Goal: Check status: Check status

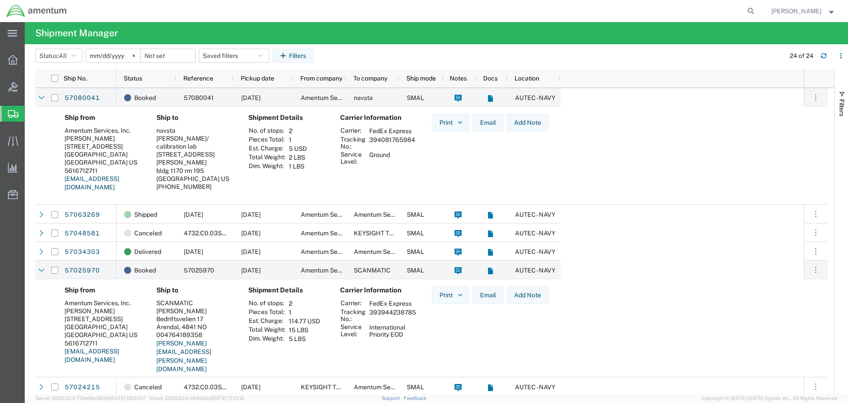
click at [644, 181] on div "Ship from Amentum Services, Inc. [PERSON_NAME] [STREET_ADDRESS] US 5616712711 […" at bounding box center [438, 156] width 763 height 84
click at [520, 126] on button "Add Note" at bounding box center [528, 123] width 42 height 18
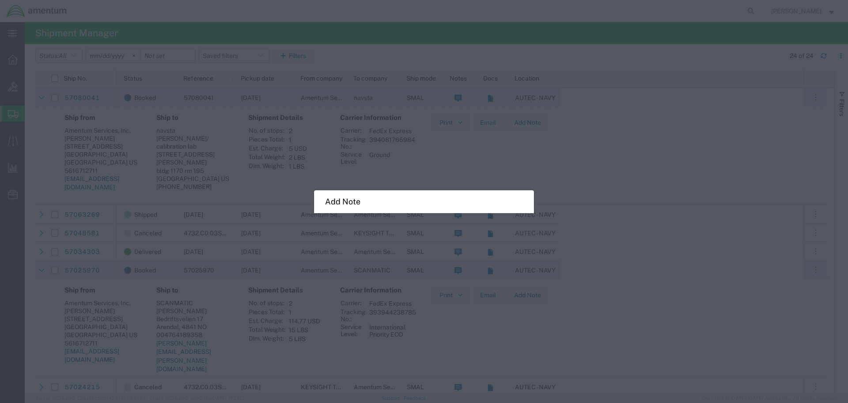
drag, startPoint x: 357, startPoint y: 211, endPoint x: 352, endPoint y: 207, distance: 5.9
click at [356, 211] on div "Add Note" at bounding box center [424, 201] width 220 height 23
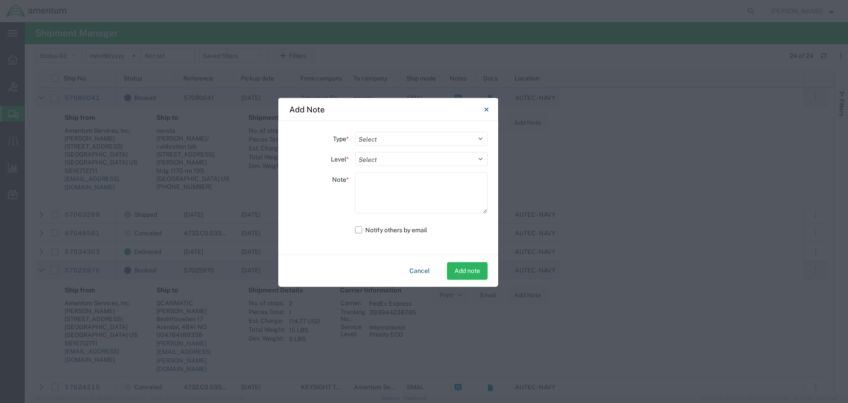
drag, startPoint x: 348, startPoint y: 201, endPoint x: 311, endPoint y: 187, distance: 40.0
click at [311, 187] on div "Add Note Type * Select Bid Notes Carrier Change Notes Claim Notes Commodity Lib…" at bounding box center [388, 192] width 221 height 190
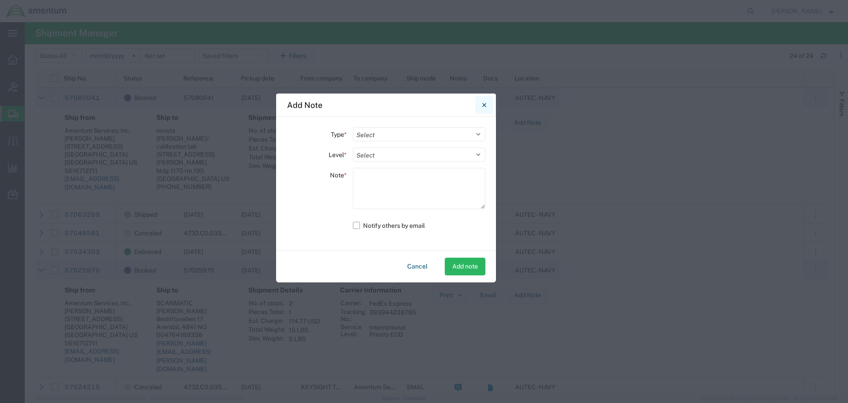
click at [481, 105] on button "Close" at bounding box center [484, 105] width 18 height 18
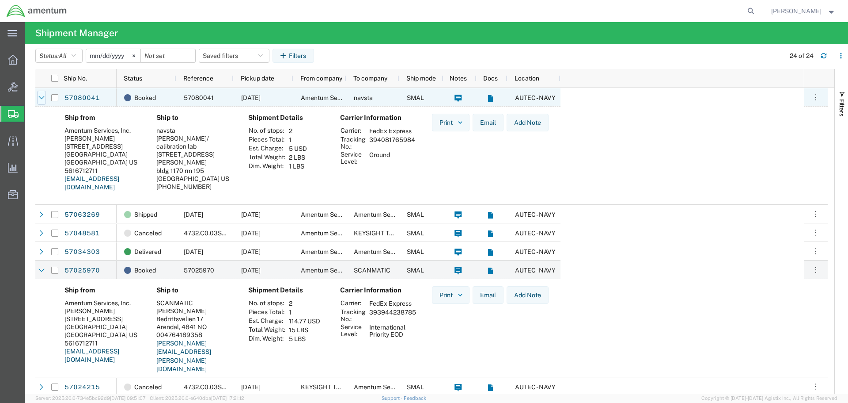
click at [40, 99] on icon at bounding box center [41, 98] width 6 height 6
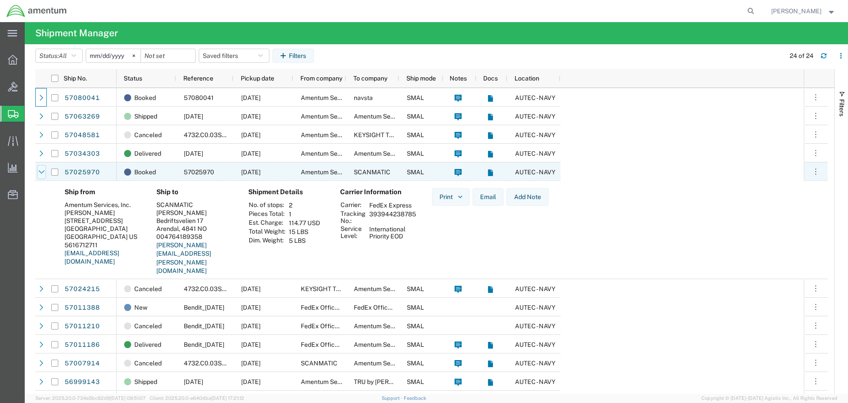
click at [40, 171] on icon at bounding box center [41, 172] width 6 height 6
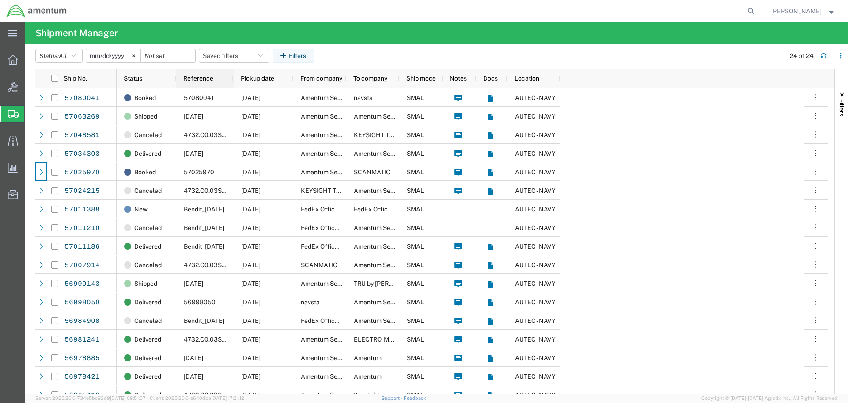
click at [198, 79] on span "Reference" at bounding box center [198, 78] width 30 height 7
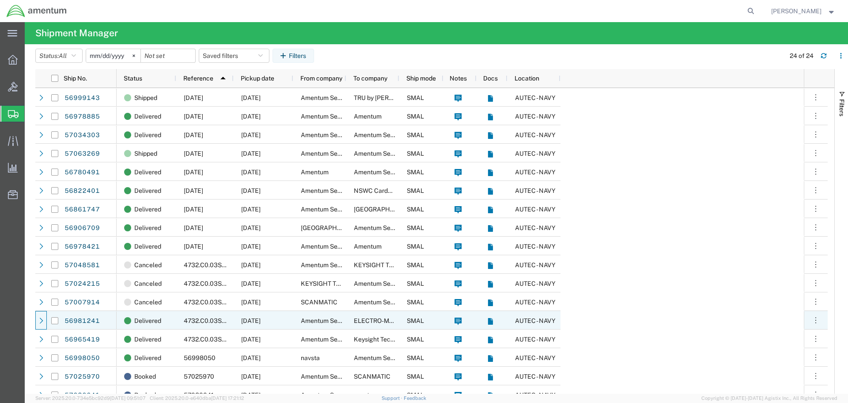
click at [41, 320] on icon at bounding box center [41, 320] width 6 height 6
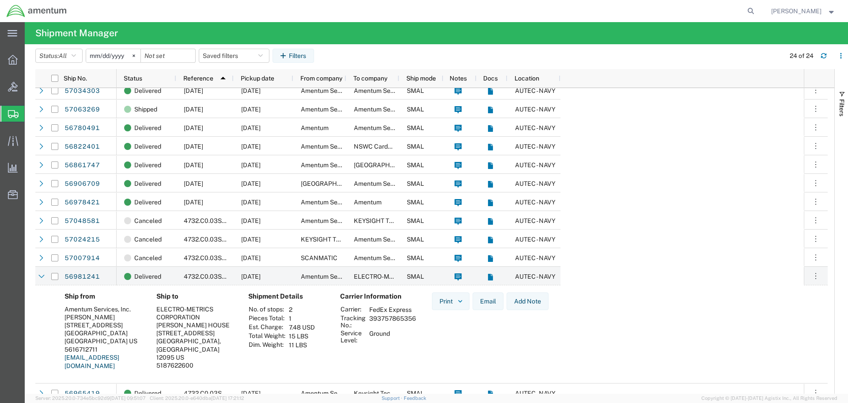
drag, startPoint x: 370, startPoint y: 319, endPoint x: 416, endPoint y: 317, distance: 46.0
click at [416, 317] on td "393757865356" at bounding box center [392, 321] width 53 height 15
copy td "393757865356"
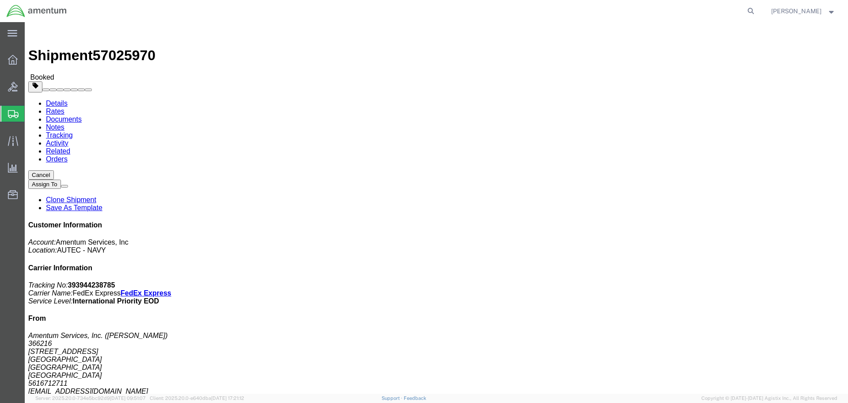
click div "Leg 1 - Small Parcel"
